Goal: Check status: Check status

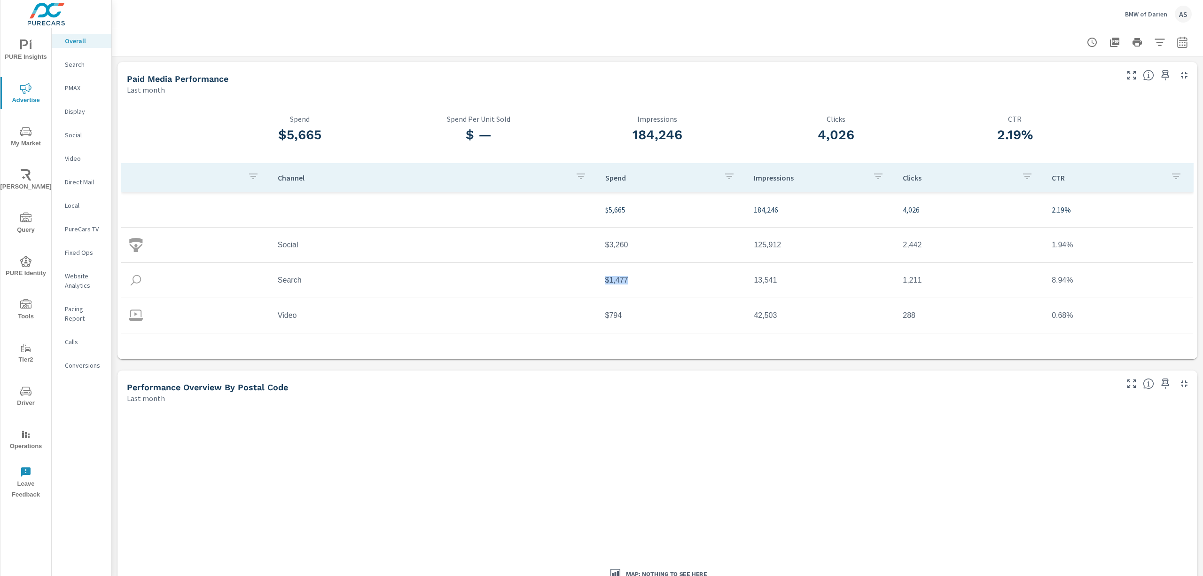
drag, startPoint x: 589, startPoint y: 283, endPoint x: 683, endPoint y: 278, distance: 94.6
click at [683, 278] on tr "Search $1,477 13,541 1,211 8.94%" at bounding box center [657, 280] width 1072 height 35
click at [683, 278] on td "$1,477" at bounding box center [672, 280] width 149 height 24
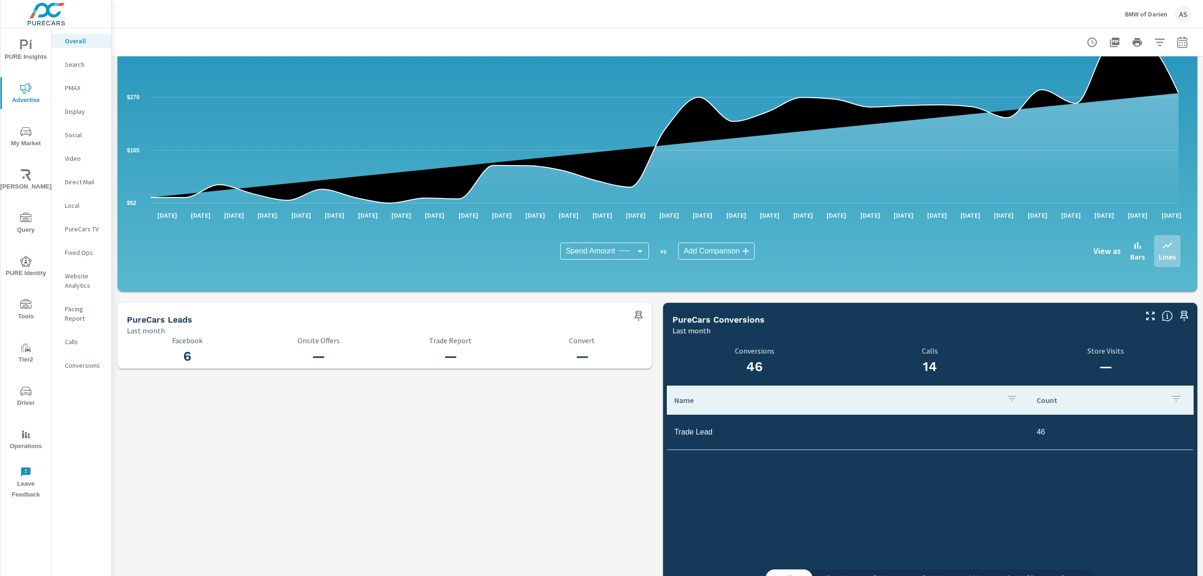
scroll to position [791, 0]
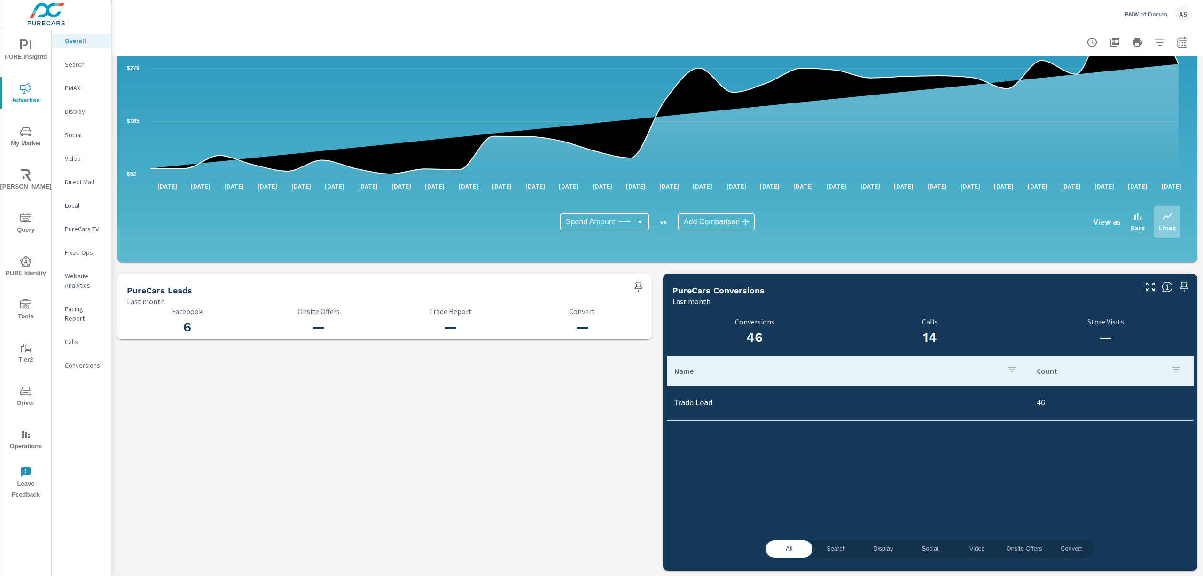
click at [80, 65] on p "Search" at bounding box center [84, 64] width 39 height 9
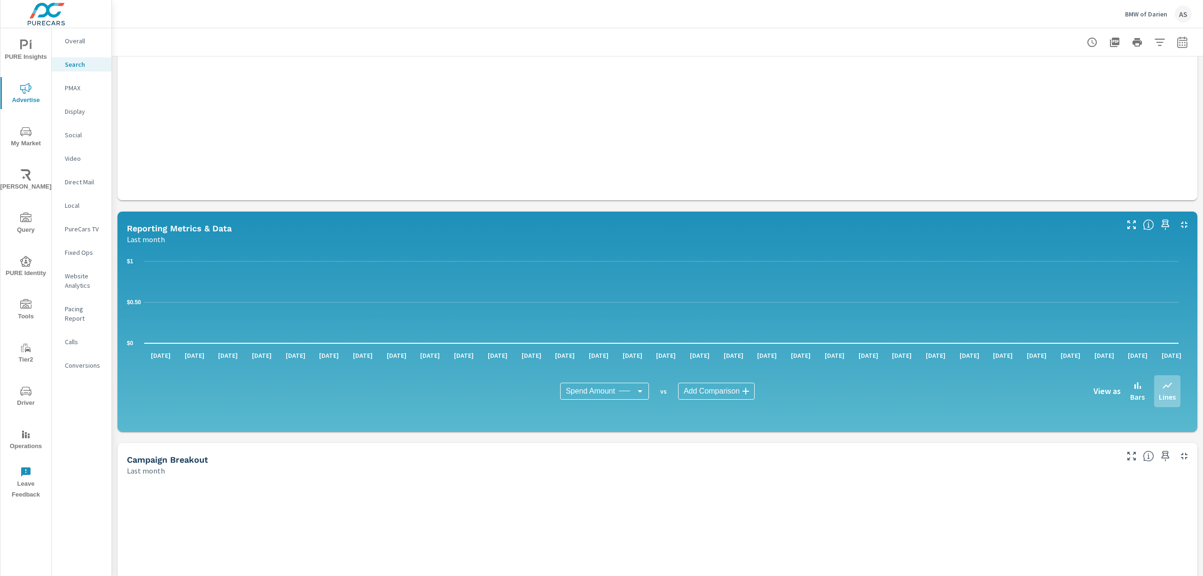
scroll to position [482, 0]
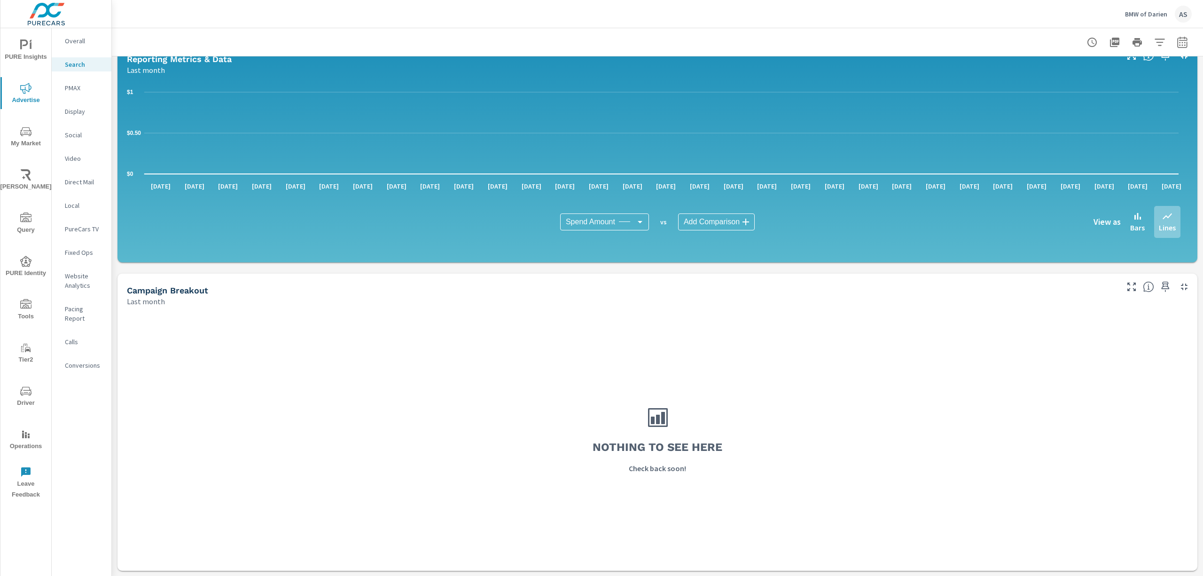
click at [67, 82] on div "PMAX" at bounding box center [82, 88] width 60 height 14
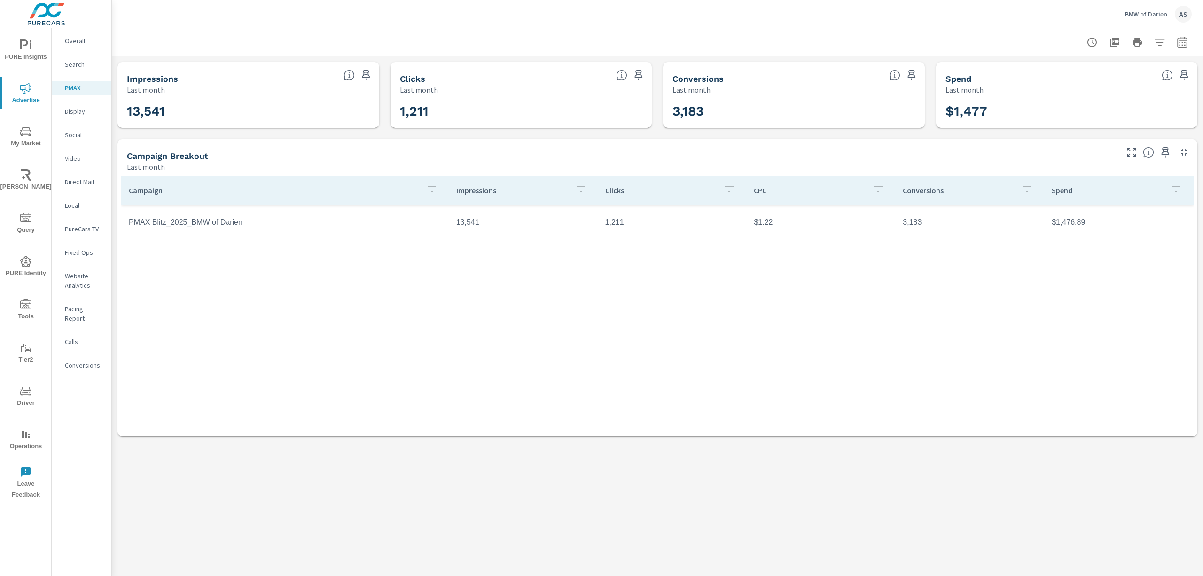
click at [1196, 142] on div at bounding box center [1159, 149] width 77 height 21
drag, startPoint x: 129, startPoint y: 224, endPoint x: 255, endPoint y: 220, distance: 126.0
click at [255, 220] on td "PMAX Blitz_2025_BMW of Darien" at bounding box center [285, 223] width 328 height 24
drag, startPoint x: 128, startPoint y: 220, endPoint x: 266, endPoint y: 220, distance: 138.2
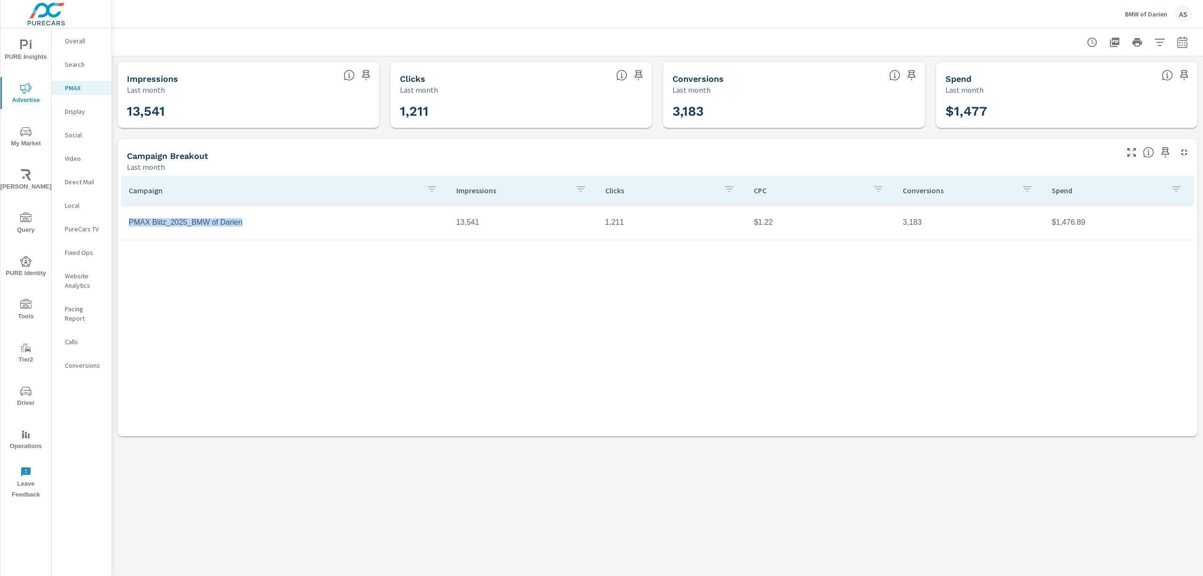
click at [266, 220] on td "PMAX Blitz_2025_BMW of Darien" at bounding box center [285, 223] width 328 height 24
click at [279, 247] on div "Campaign Impressions Clicks CPC Conversions Spend PMAX Blitz_2025_BMW of Darien…" at bounding box center [657, 297] width 1073 height 243
click at [294, 305] on div "Campaign Impressions Clicks CPC Conversions Spend PMAX Blitz_2025_BMW of Darien…" at bounding box center [657, 297] width 1073 height 243
click at [1181, 46] on icon "button" at bounding box center [1182, 42] width 11 height 11
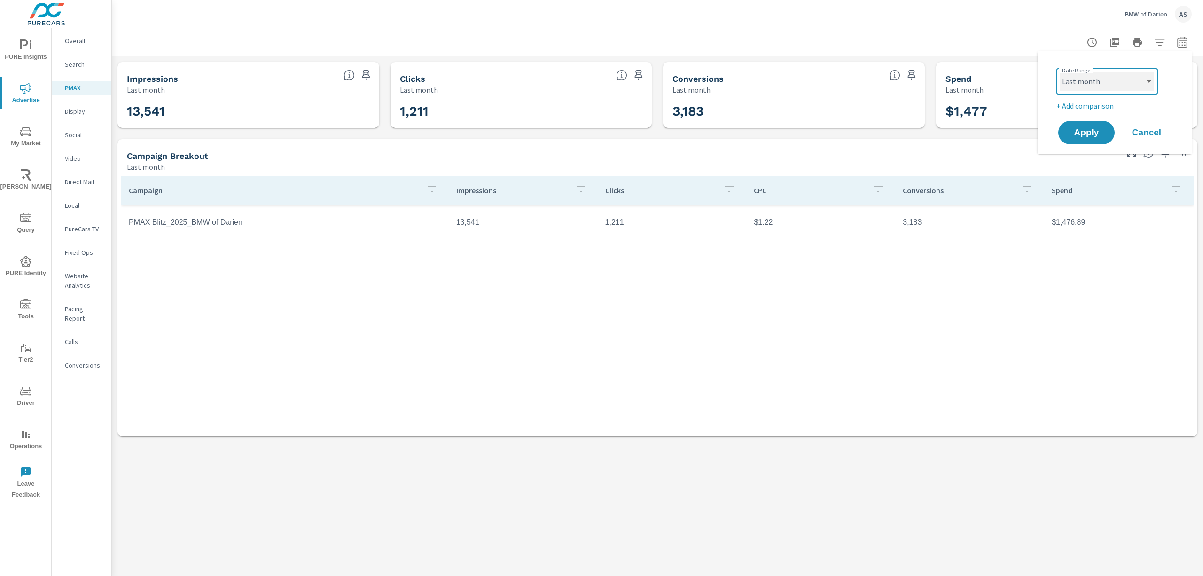
click at [1111, 81] on select "Custom [DATE] Last week Last 7 days Last 14 days Last 30 days Last 45 days Last…" at bounding box center [1108, 81] width 94 height 19
click at [1061, 72] on select "Custom [DATE] Last week Last 7 days Last 14 days Last 30 days Last 45 days Last…" at bounding box center [1108, 81] width 94 height 19
select select "Month to date"
click at [1101, 134] on span "Apply" at bounding box center [1087, 132] width 39 height 9
click at [1180, 40] on icon "button" at bounding box center [1182, 42] width 11 height 11
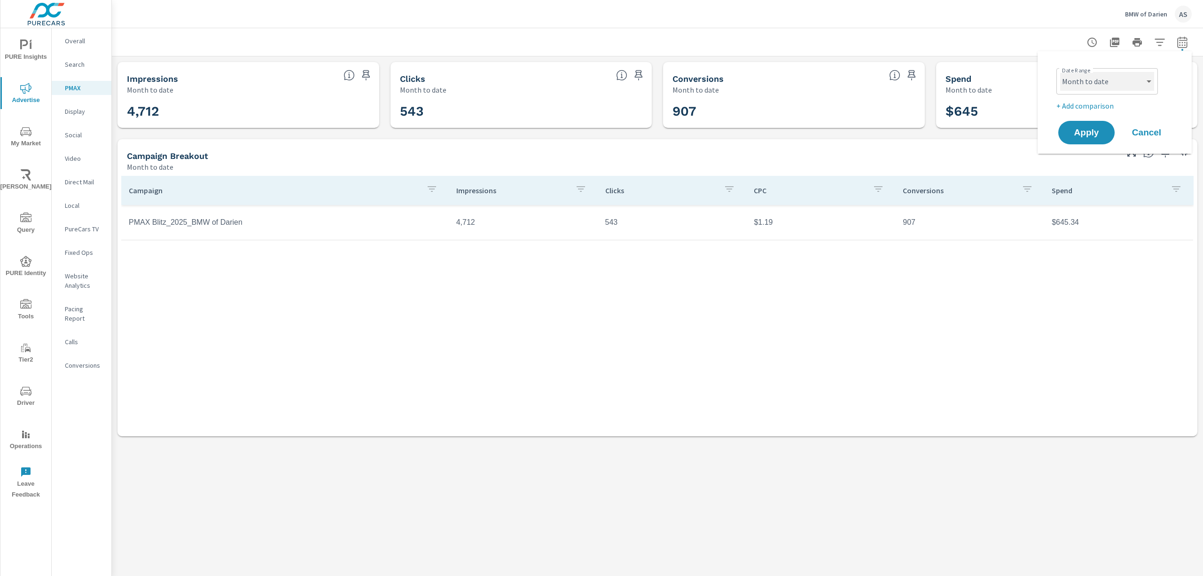
click at [1126, 76] on select "Custom [DATE] Last week Last 7 days Last 14 days Last 30 days Last 45 days Last…" at bounding box center [1108, 81] width 94 height 19
click at [1061, 72] on select "Custom [DATE] Last week Last 7 days Last 14 days Last 30 days Last 45 days Last…" at bounding box center [1108, 81] width 94 height 19
select select "[DATE]"
click at [1097, 131] on span "Apply" at bounding box center [1087, 132] width 39 height 9
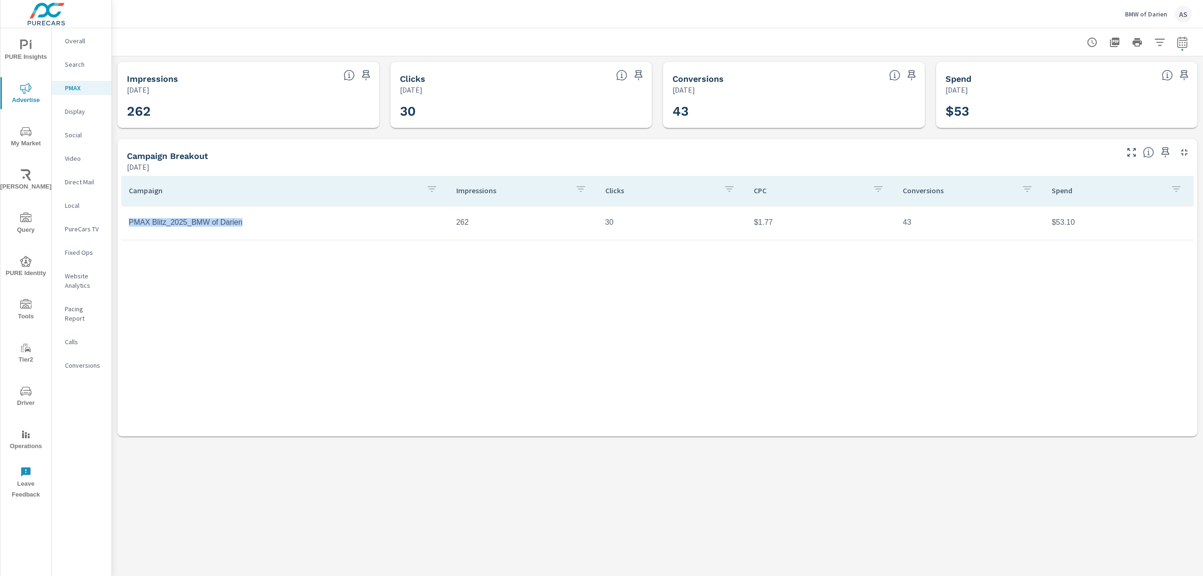
drag, startPoint x: 128, startPoint y: 223, endPoint x: 307, endPoint y: 213, distance: 178.9
click at [307, 213] on td "PMAX Blitz_2025_BMW of Darien" at bounding box center [285, 223] width 328 height 24
drag, startPoint x: 157, startPoint y: 237, endPoint x: 121, endPoint y: 239, distance: 35.8
click at [123, 238] on tr "PMAX Blitz_2025_BMW of Darien 262 30 $1.77 43 $53.10" at bounding box center [657, 222] width 1072 height 35
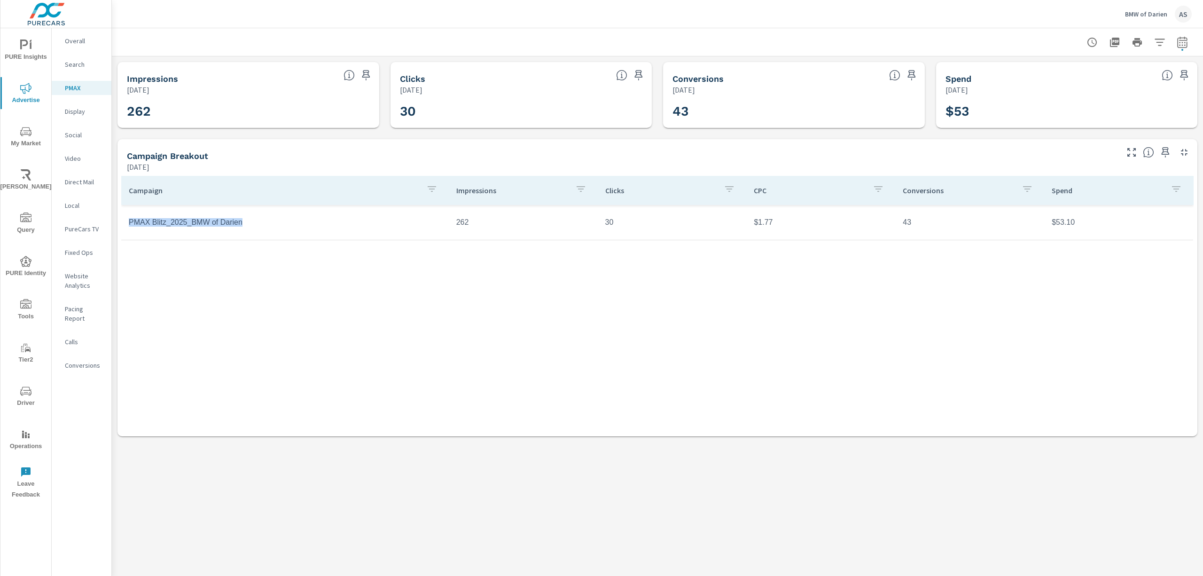
click at [158, 273] on div "Campaign Impressions Clicks CPC Conversions Spend PMAX Blitz_2025_BMW of Darien…" at bounding box center [657, 297] width 1073 height 243
click at [540, 364] on div "Campaign Impressions Clicks CPC Conversions Spend PMAX Blitz_2025_BMW of Darien…" at bounding box center [657, 297] width 1073 height 243
